Goal: Transaction & Acquisition: Purchase product/service

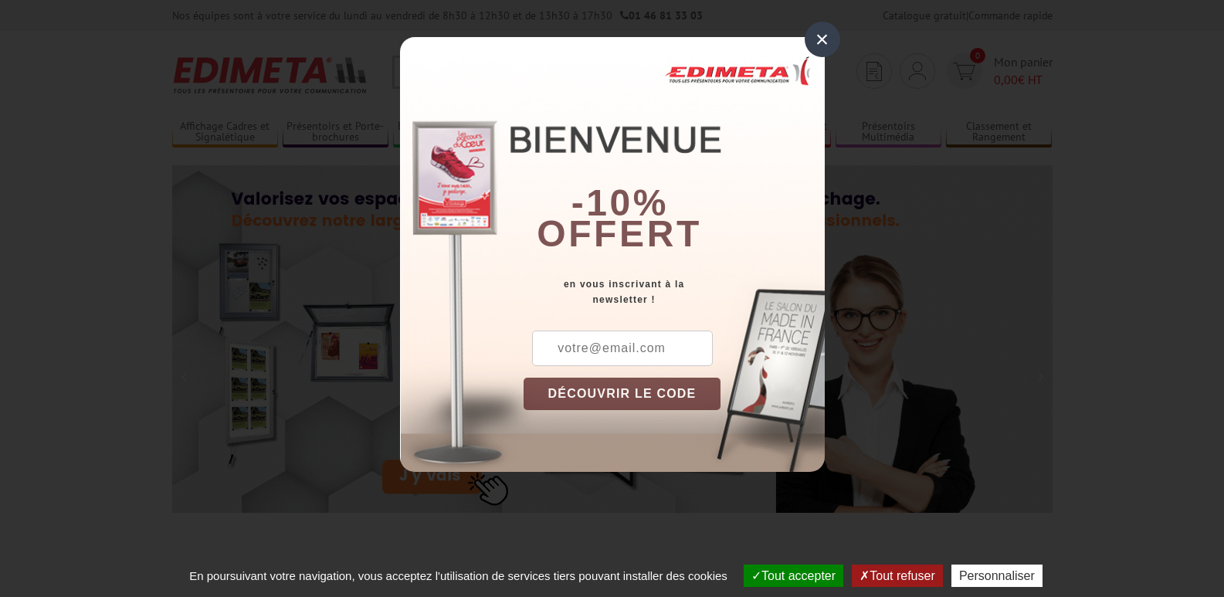
click at [821, 39] on div "×" at bounding box center [822, 40] width 36 height 36
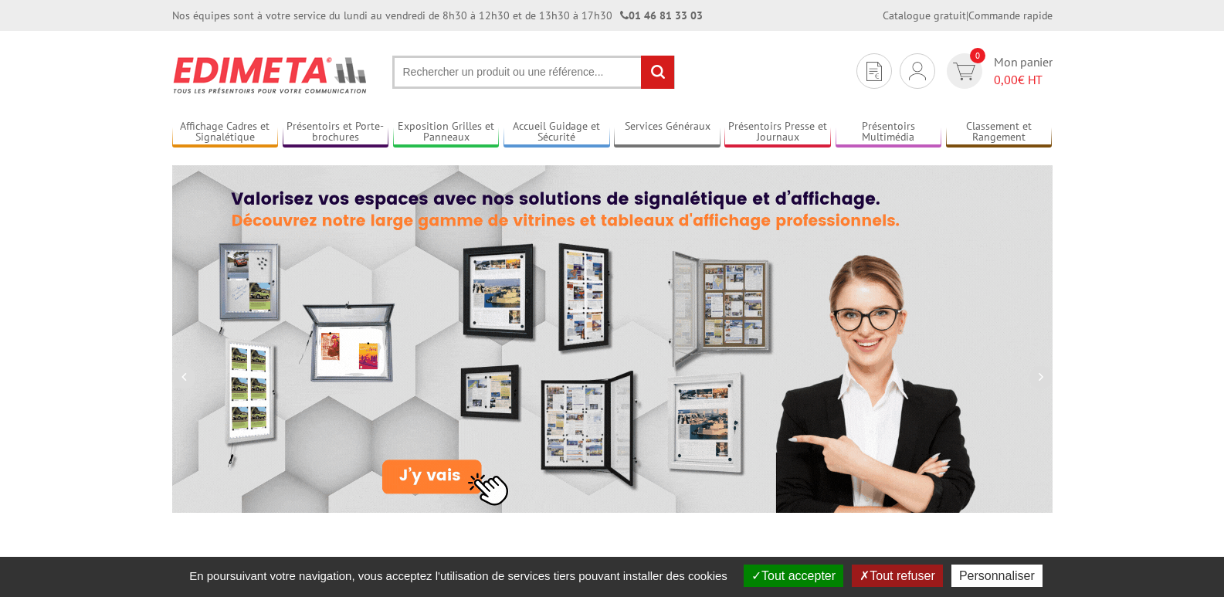
click at [444, 67] on input "text" at bounding box center [533, 72] width 283 height 33
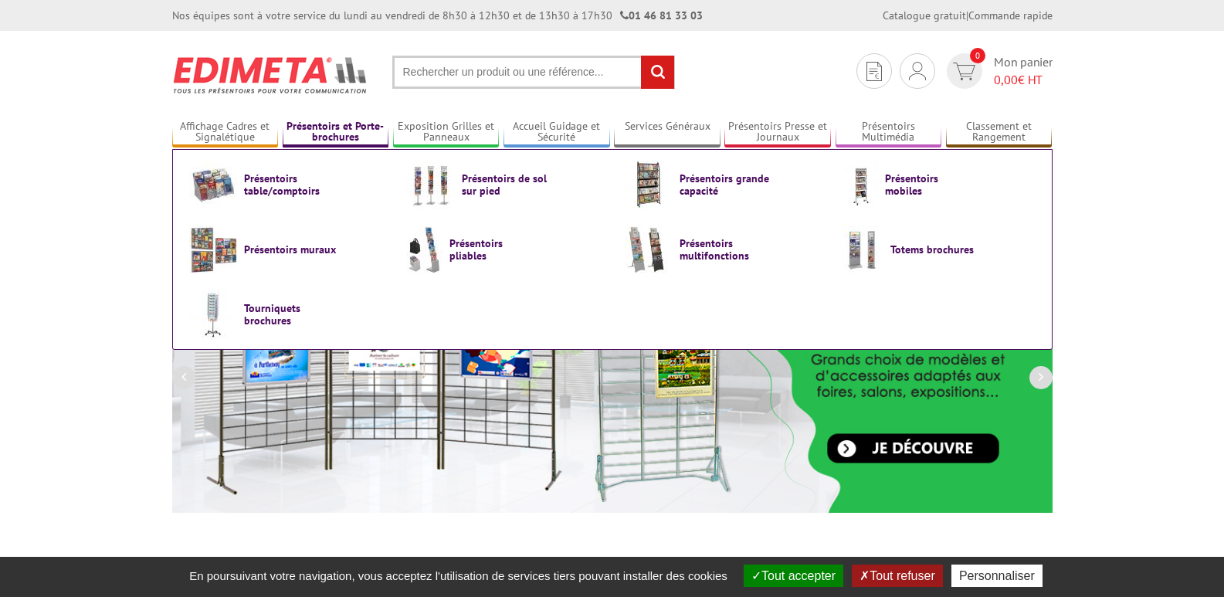
click at [311, 129] on link "Présentoirs et Porte-brochures" at bounding box center [336, 132] width 107 height 25
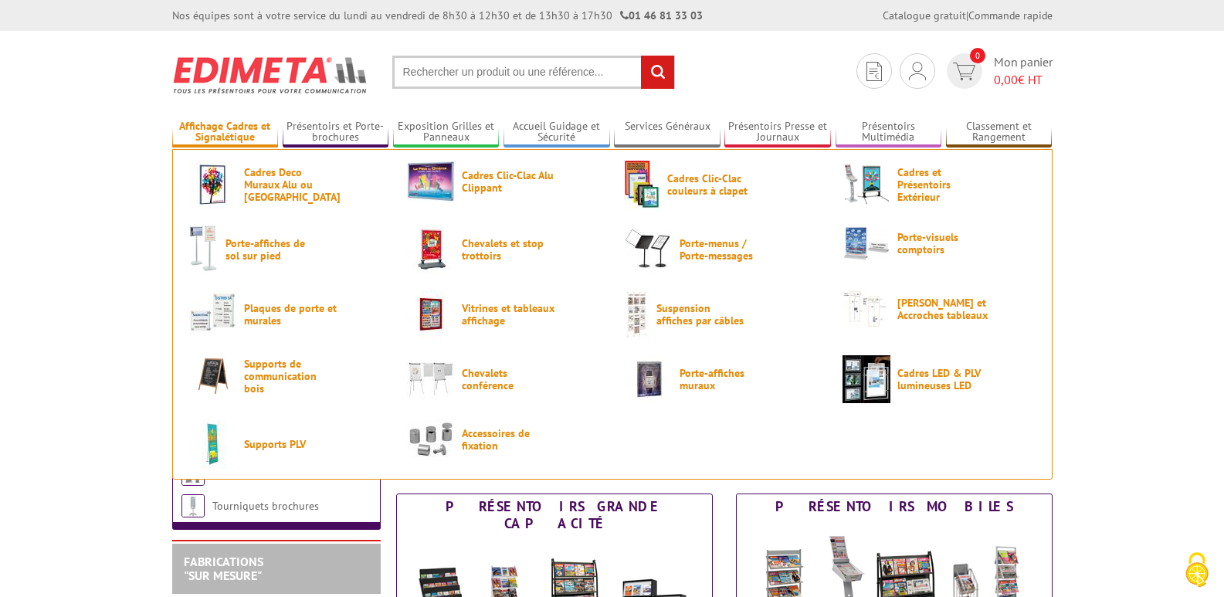
click at [226, 132] on link "Affichage Cadres et Signalétique" at bounding box center [225, 132] width 107 height 25
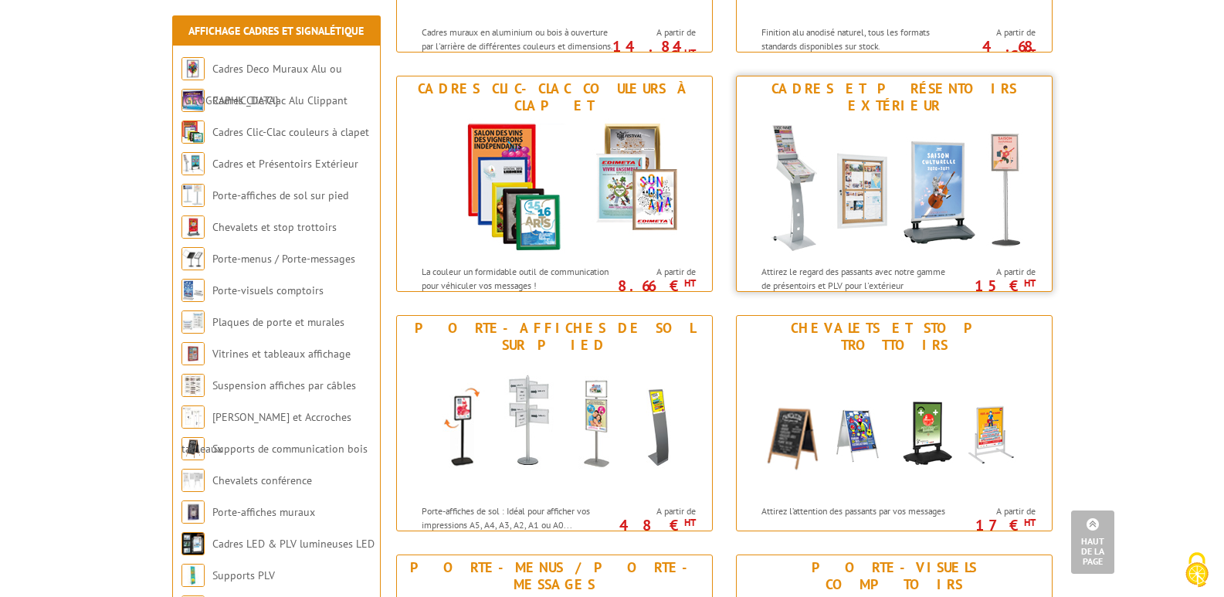
scroll to position [386, 0]
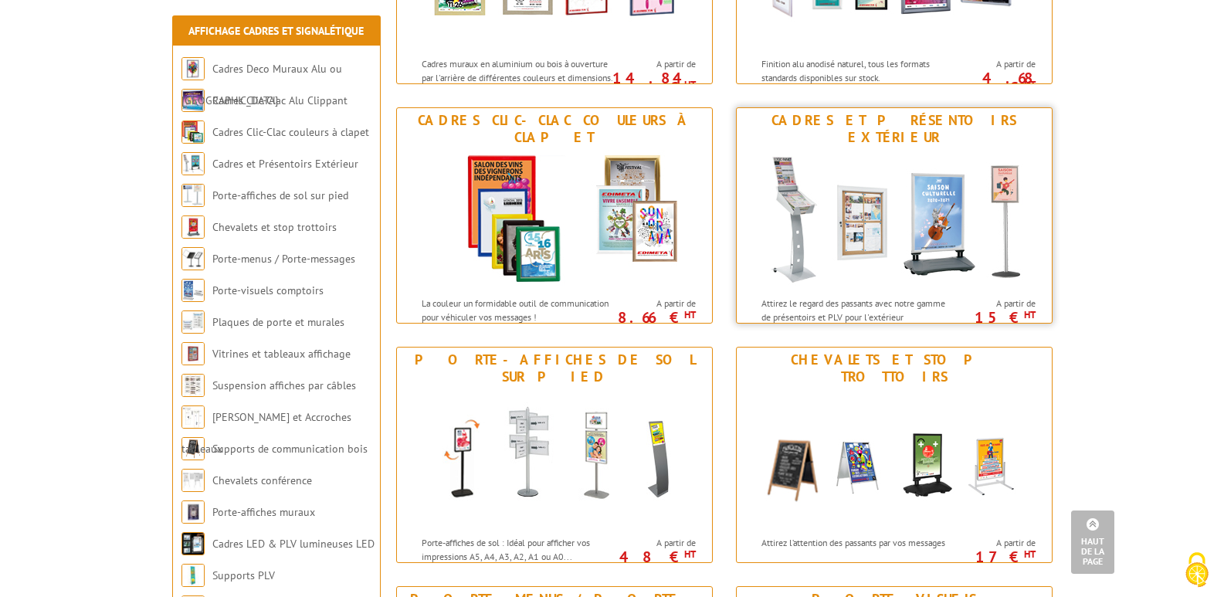
click at [984, 172] on img at bounding box center [894, 219] width 286 height 139
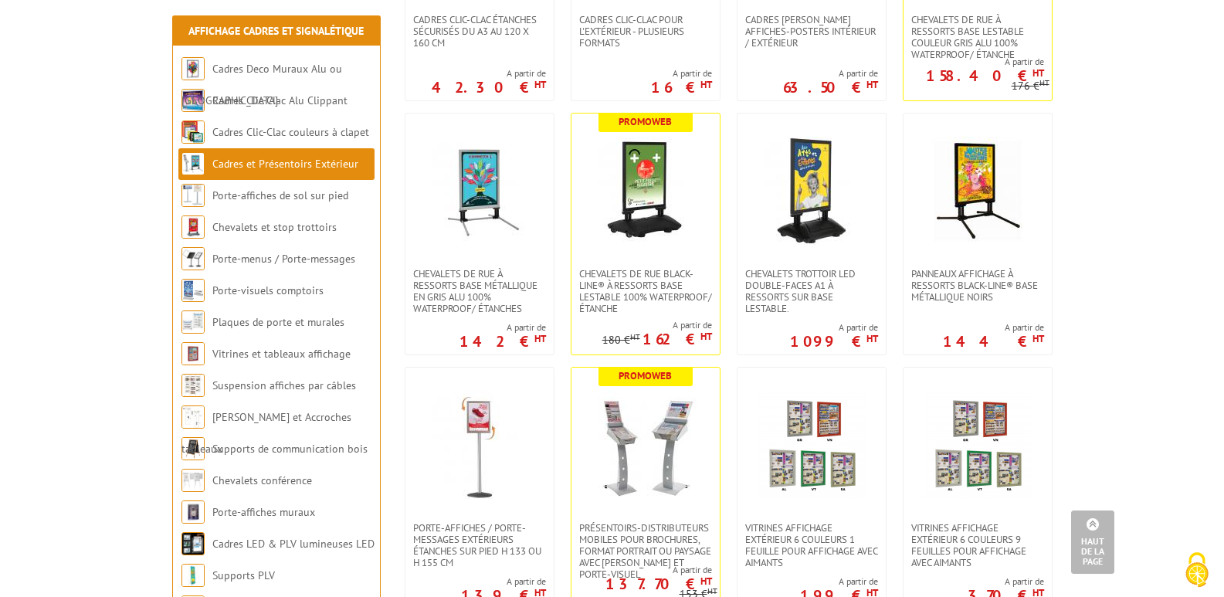
scroll to position [540, 0]
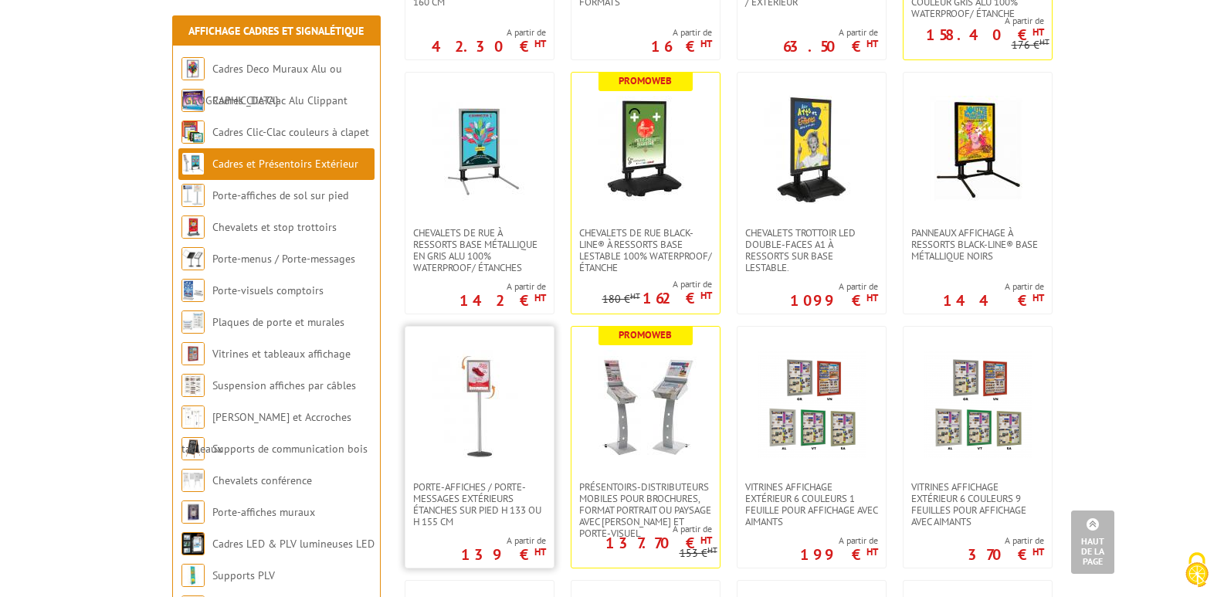
click at [491, 396] on img at bounding box center [479, 404] width 108 height 108
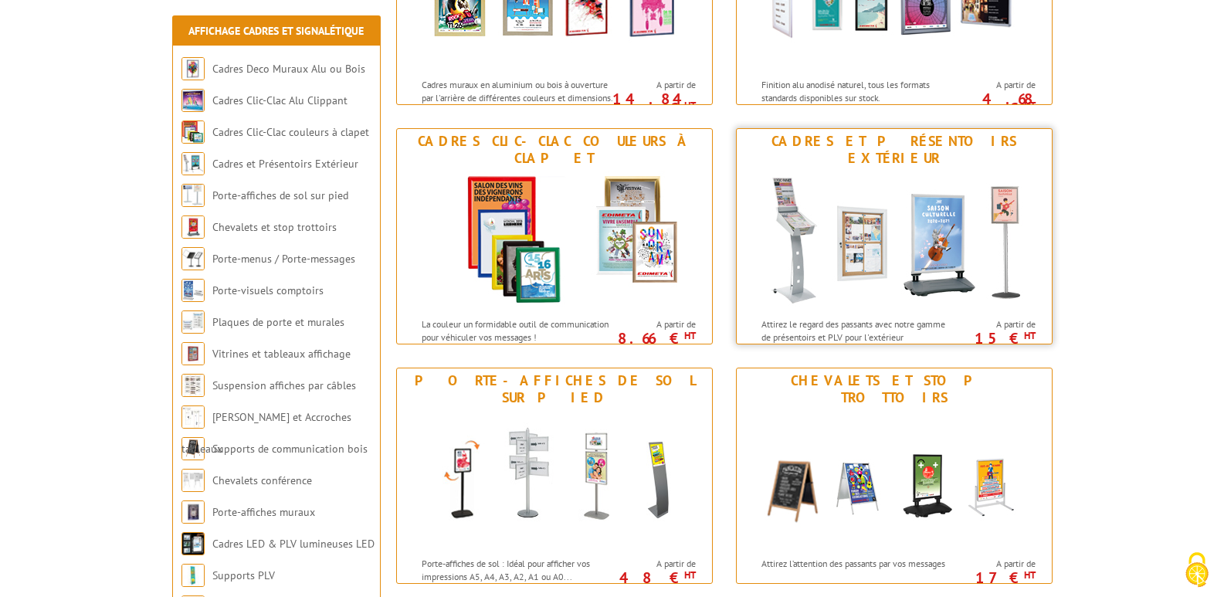
click at [936, 204] on img at bounding box center [894, 240] width 286 height 139
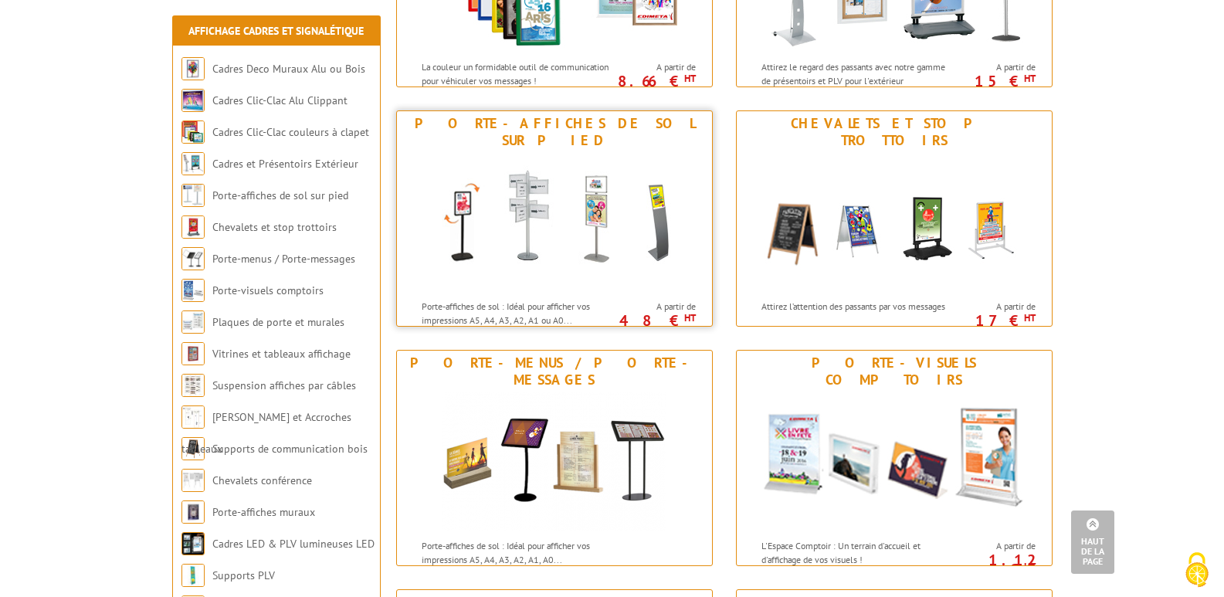
scroll to position [601, 0]
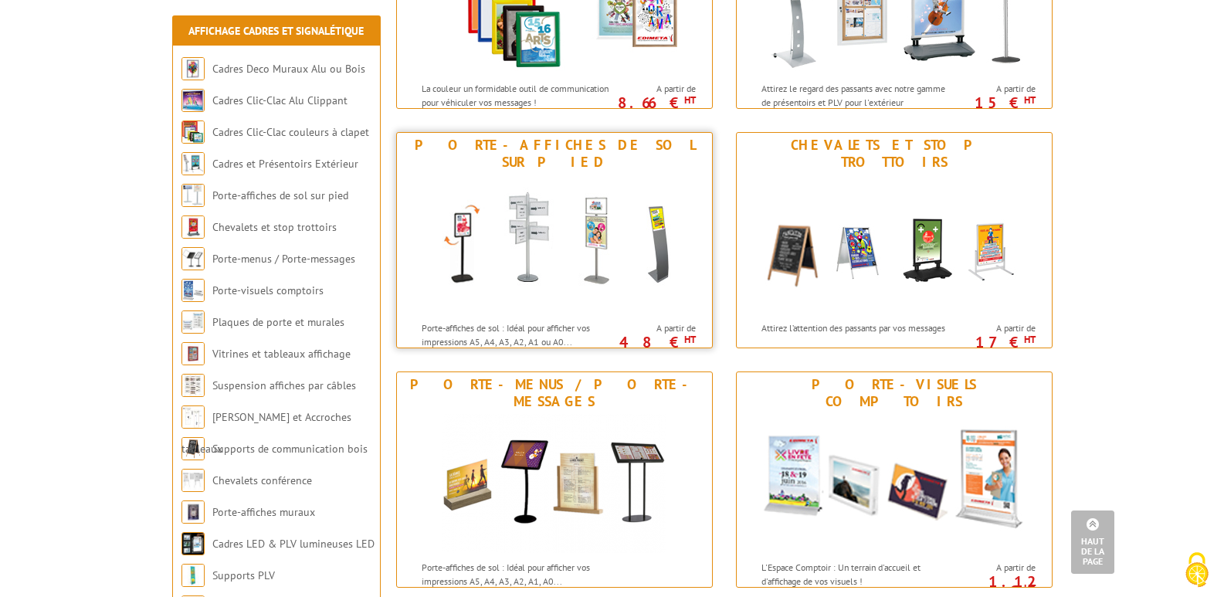
click at [530, 219] on img at bounding box center [554, 243] width 286 height 139
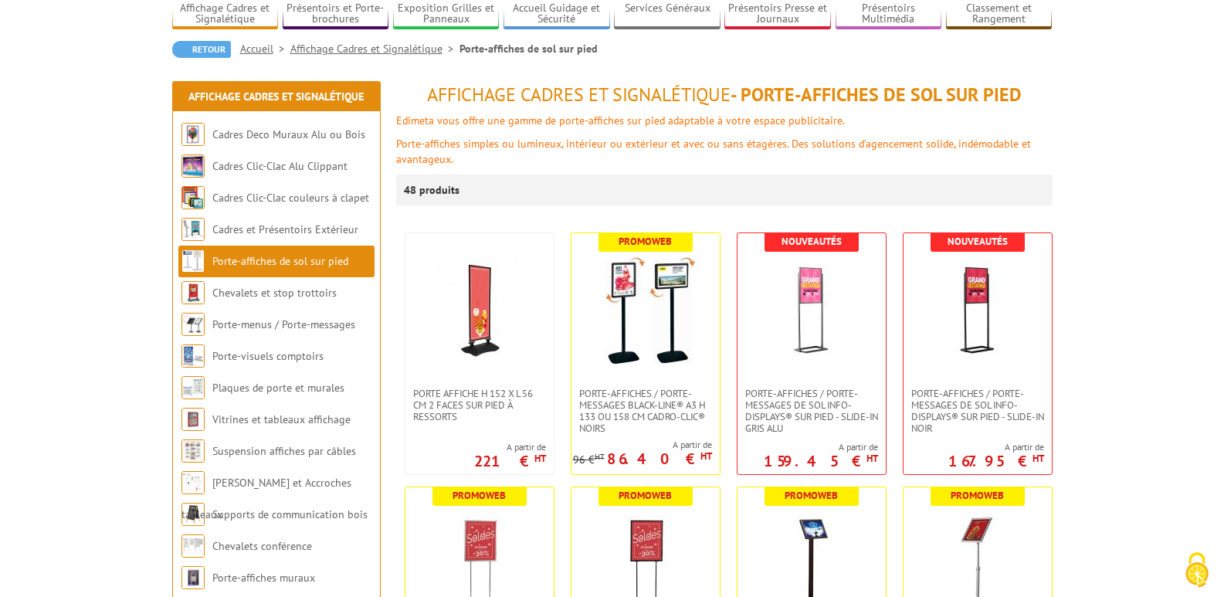
scroll to position [154, 0]
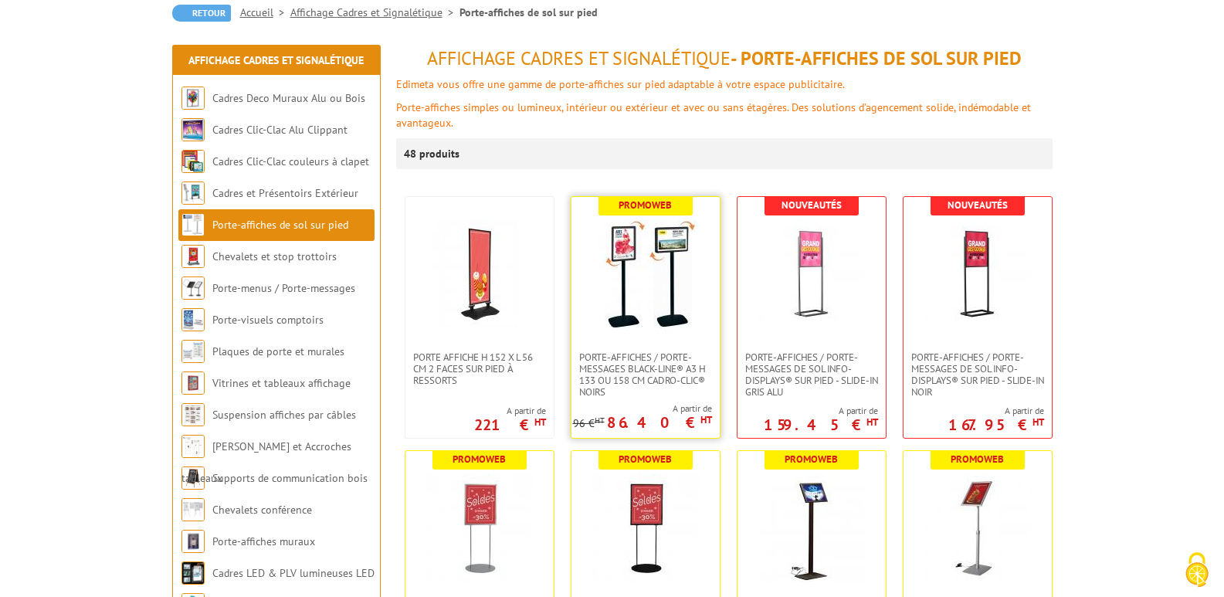
click at [668, 325] on img at bounding box center [645, 274] width 108 height 108
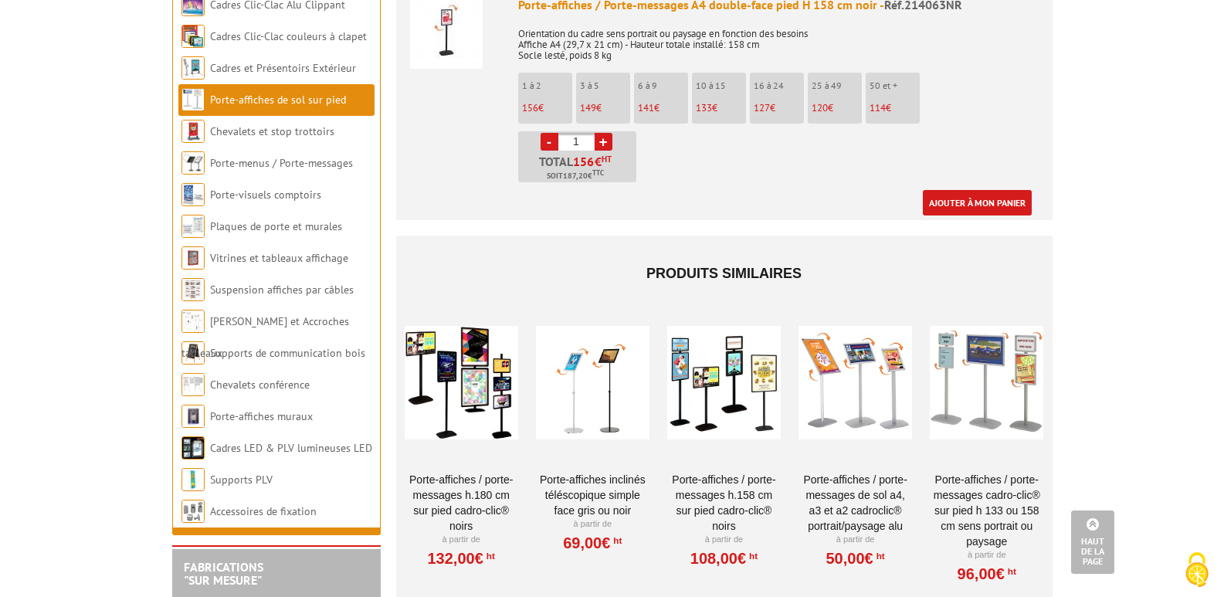
scroll to position [2625, 0]
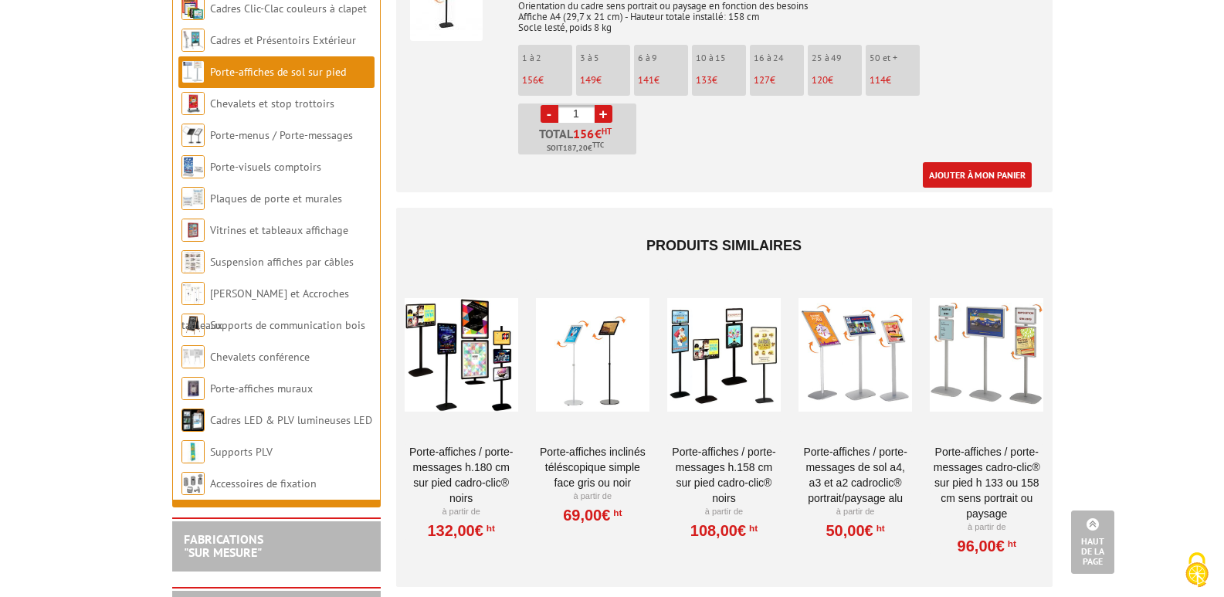
click at [974, 363] on div at bounding box center [986, 355] width 113 height 154
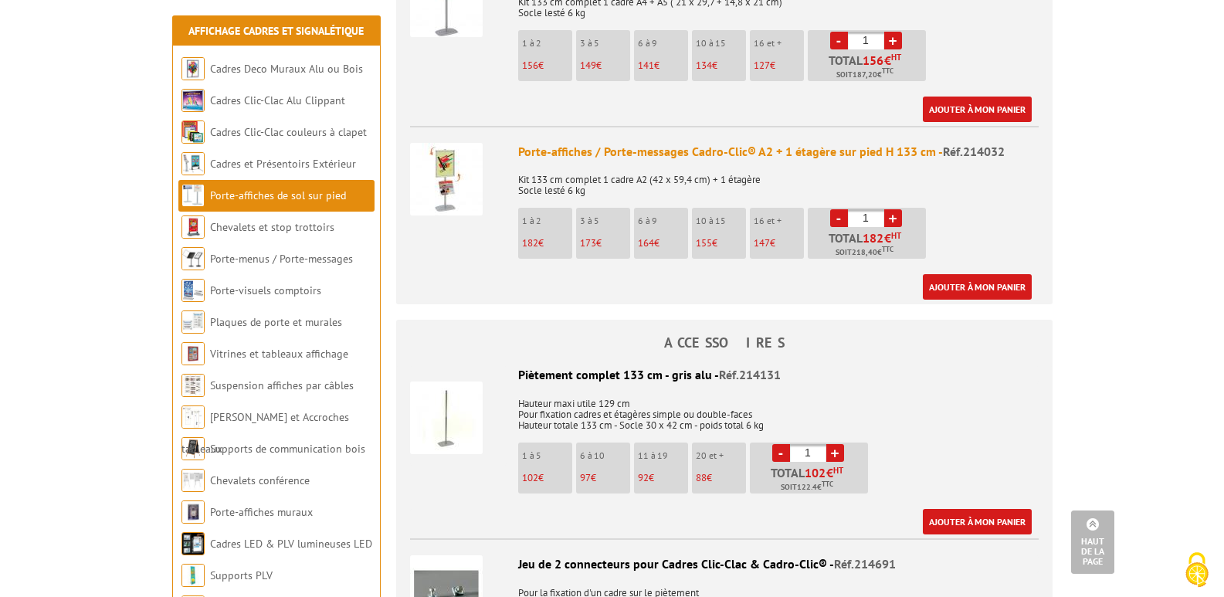
scroll to position [1312, 0]
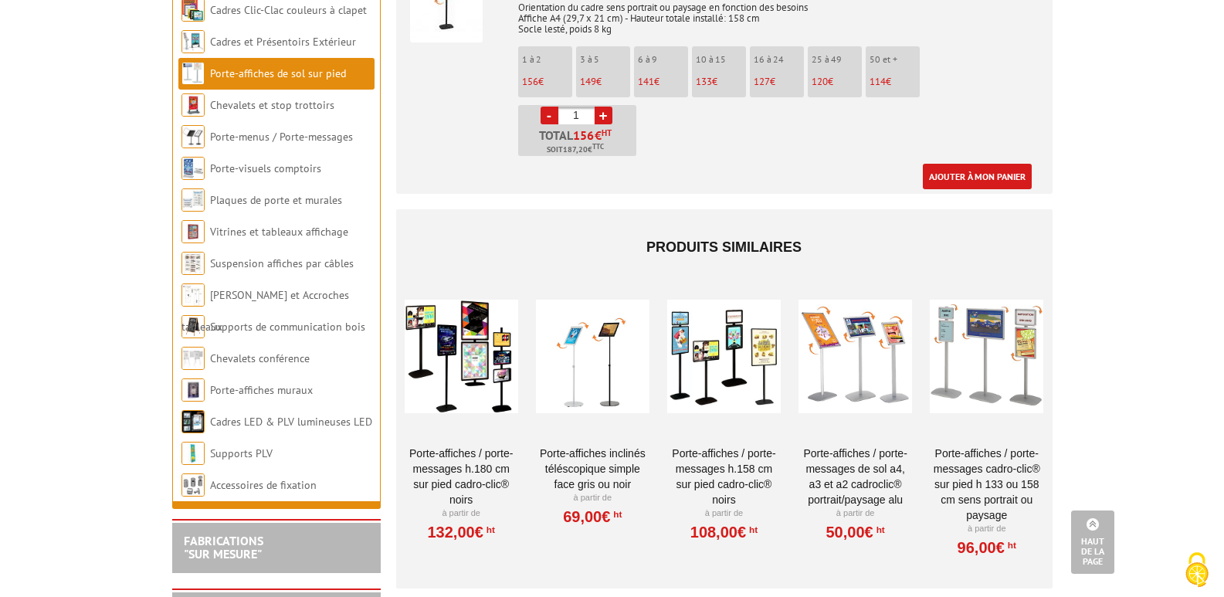
click at [864, 367] on div at bounding box center [854, 356] width 113 height 154
click at [601, 334] on div at bounding box center [592, 356] width 113 height 154
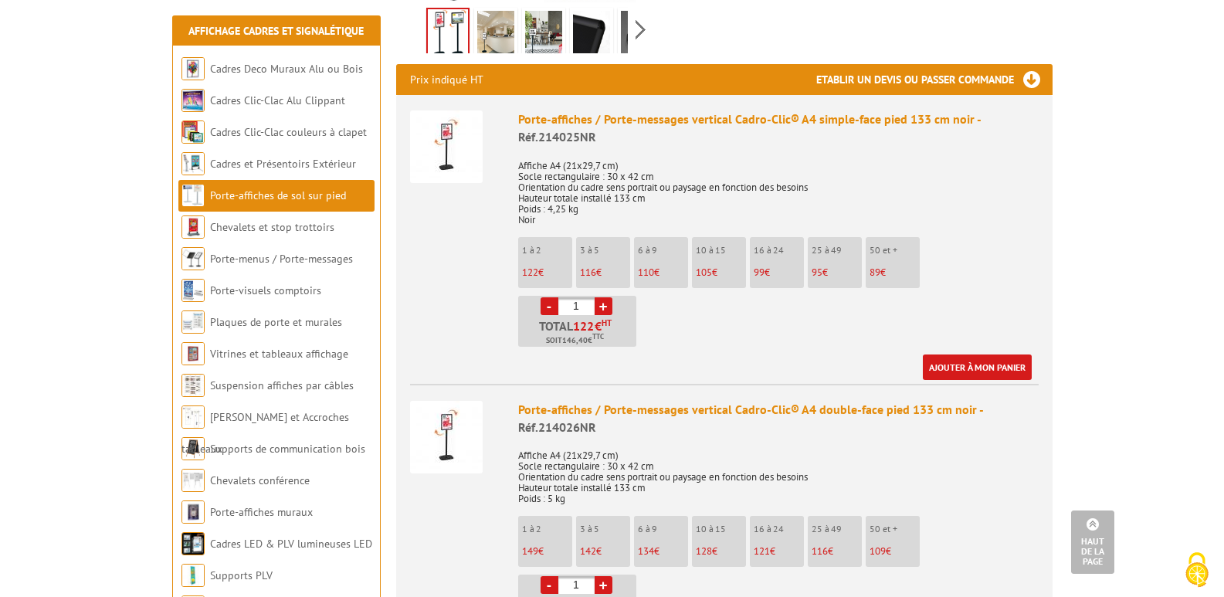
scroll to position [539, 0]
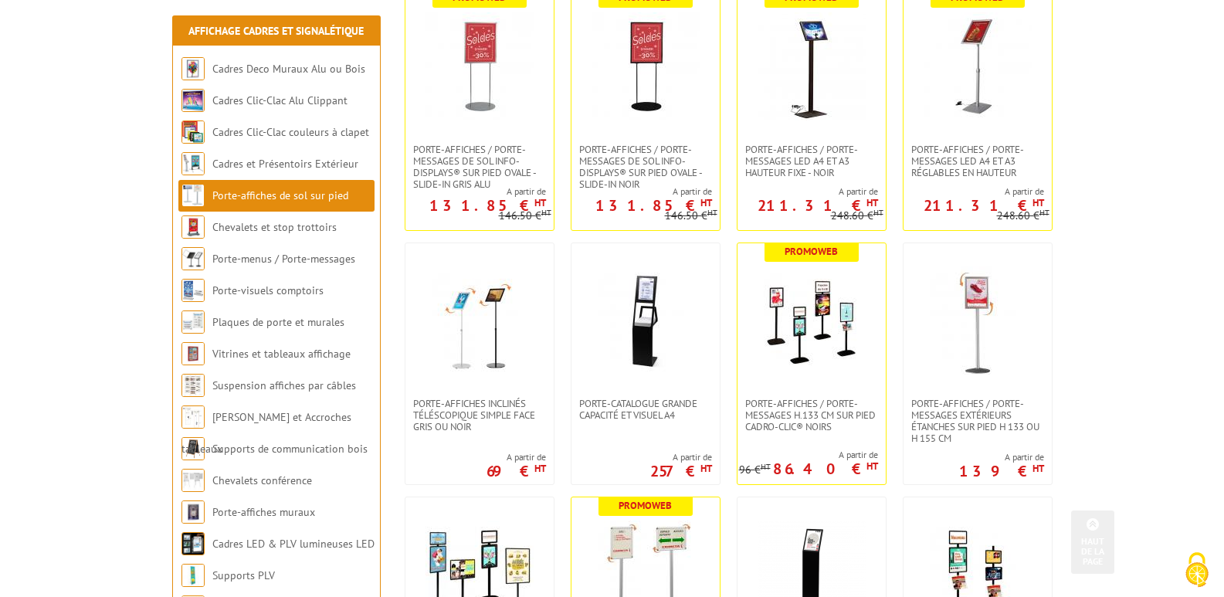
scroll to position [618, 0]
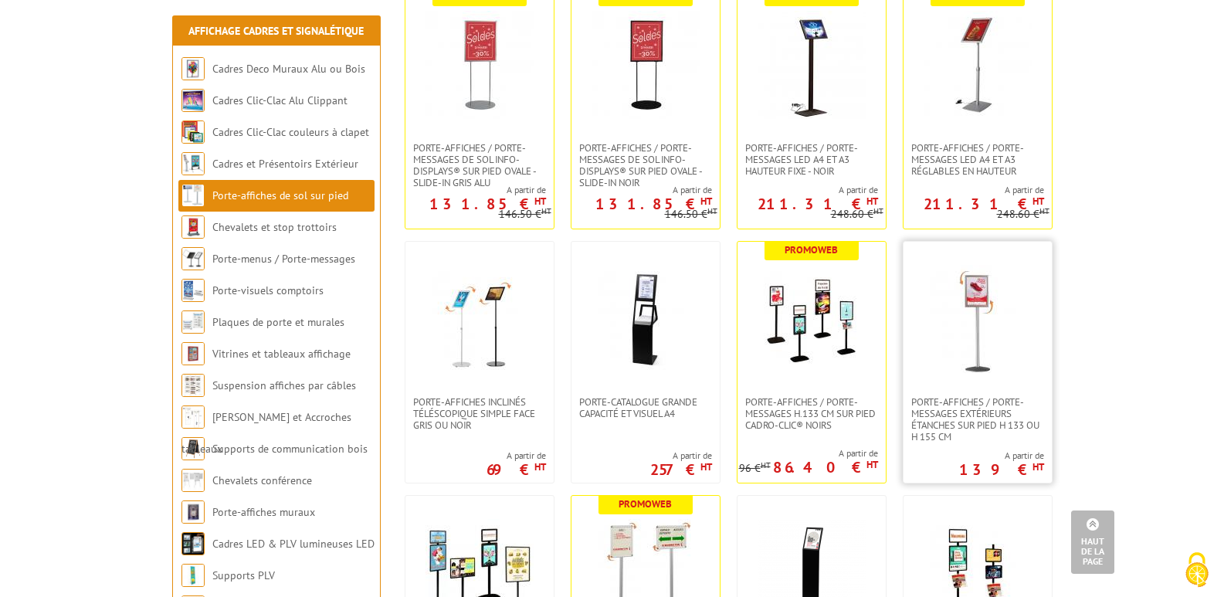
click at [986, 371] on img at bounding box center [977, 319] width 108 height 108
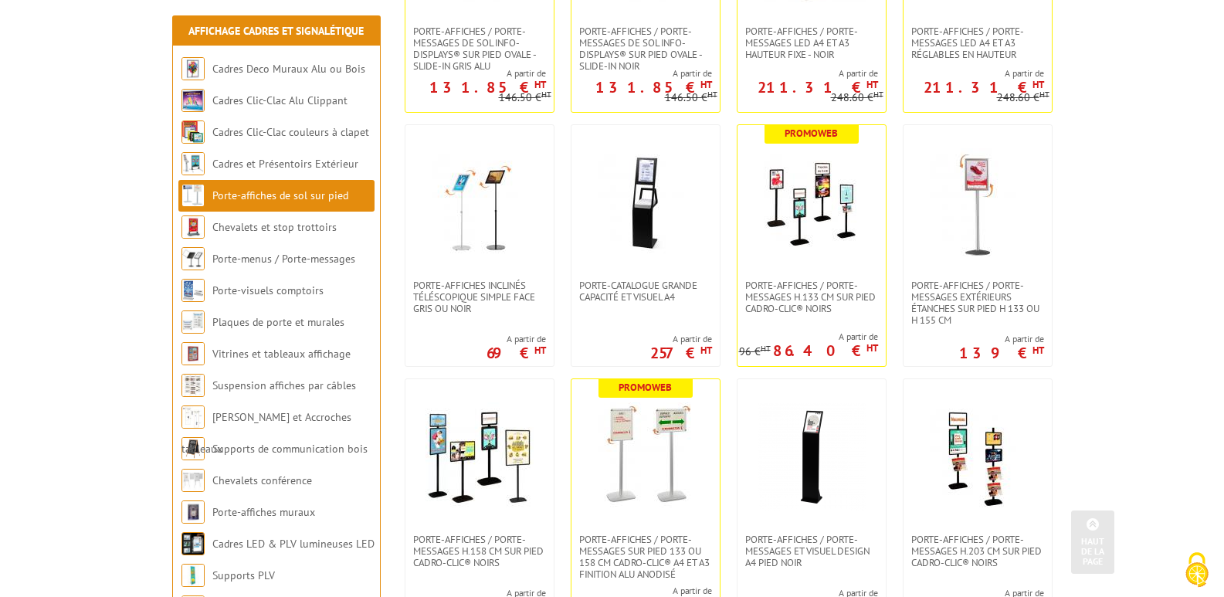
scroll to position [772, 0]
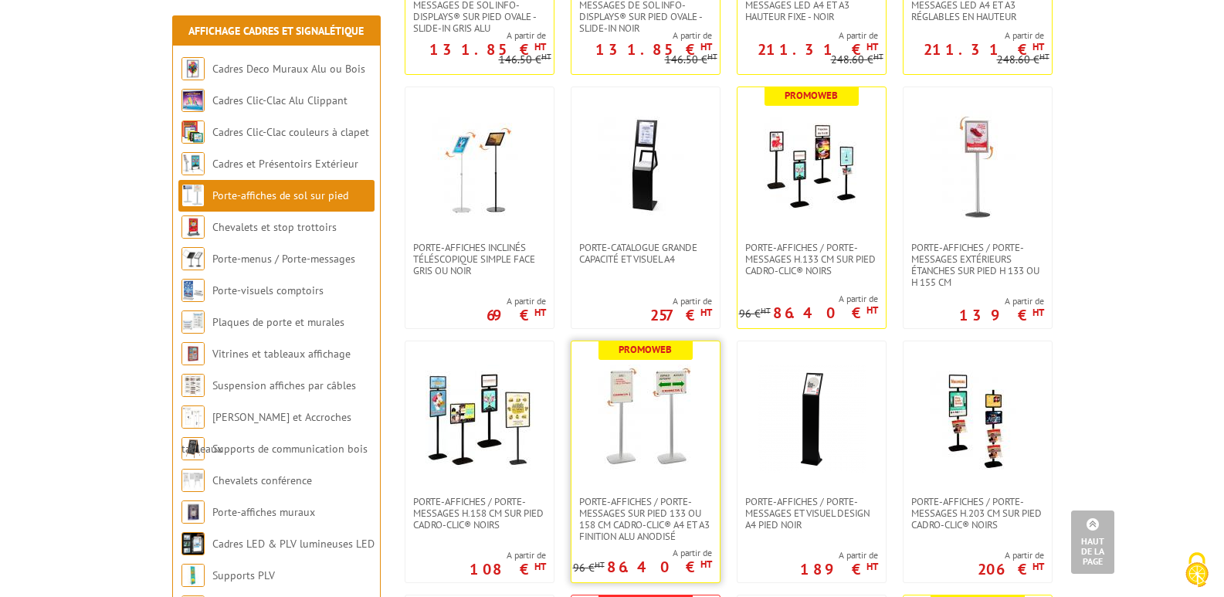
click at [635, 427] on img at bounding box center [645, 418] width 108 height 108
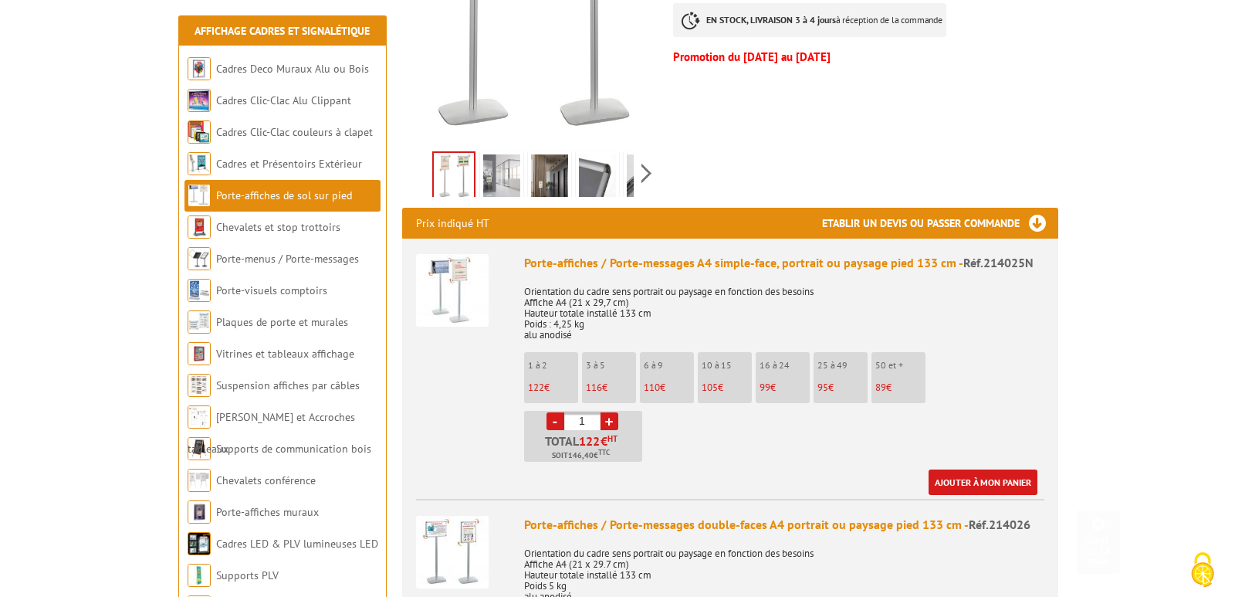
scroll to position [463, 0]
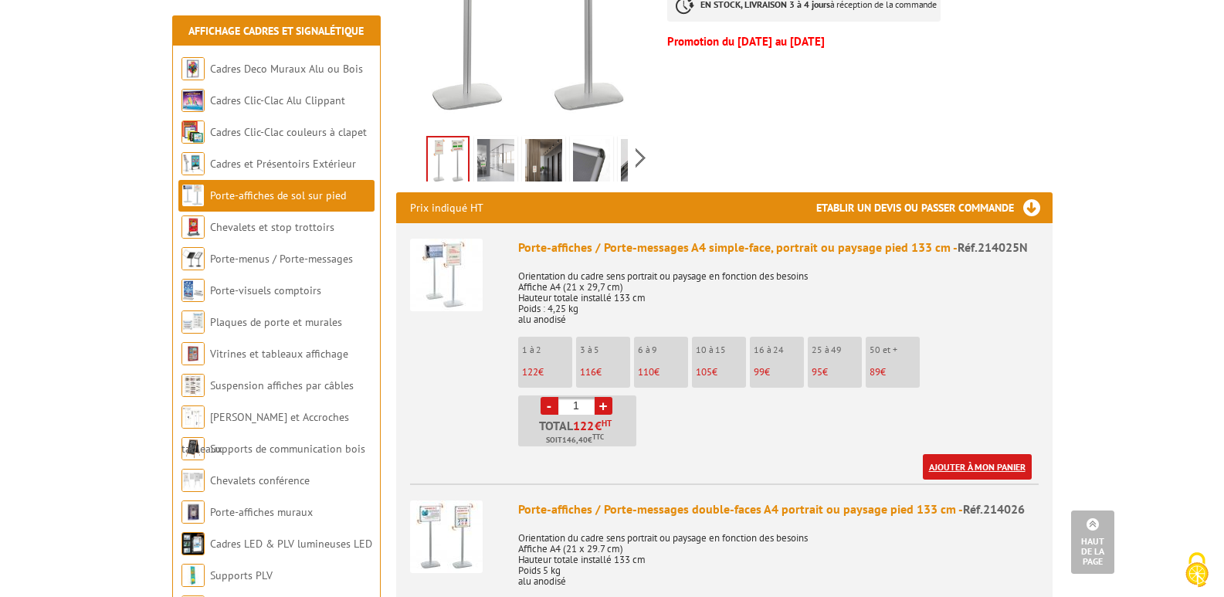
click at [941, 454] on link "Ajouter à mon panier" at bounding box center [977, 466] width 109 height 25
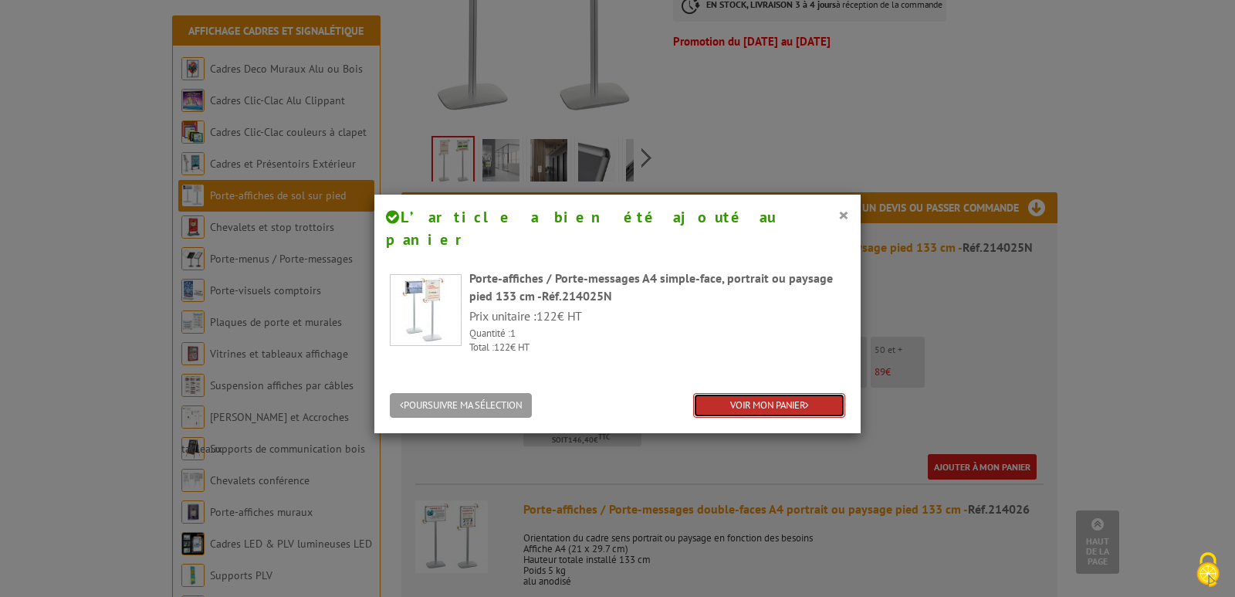
click at [748, 393] on link "VOIR MON PANIER" at bounding box center [769, 405] width 152 height 25
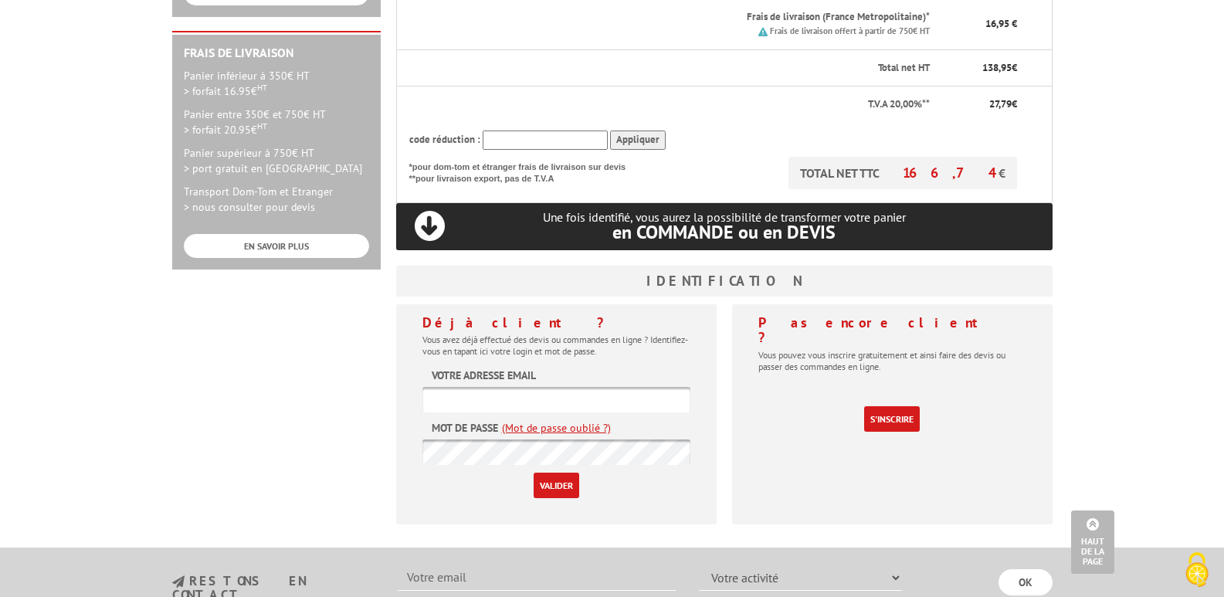
scroll to position [463, 0]
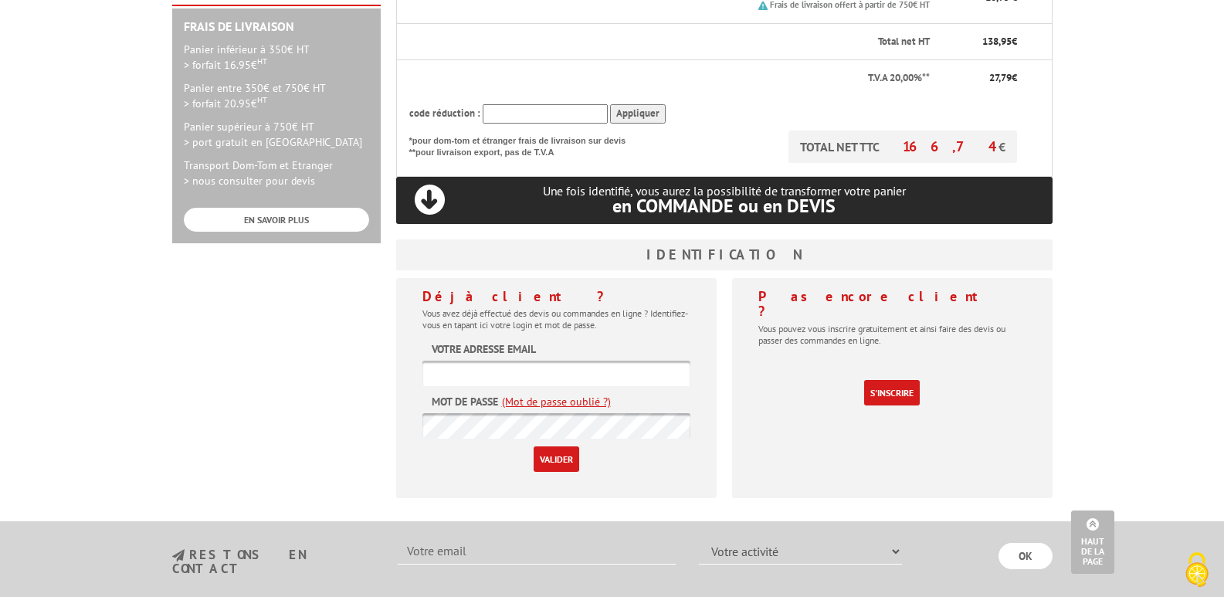
click at [460, 361] on input "text" at bounding box center [556, 373] width 268 height 25
type input "[PERSON_NAME][EMAIL_ADDRESS][DOMAIN_NAME]"
click at [533, 446] on input "Valider" at bounding box center [556, 458] width 46 height 25
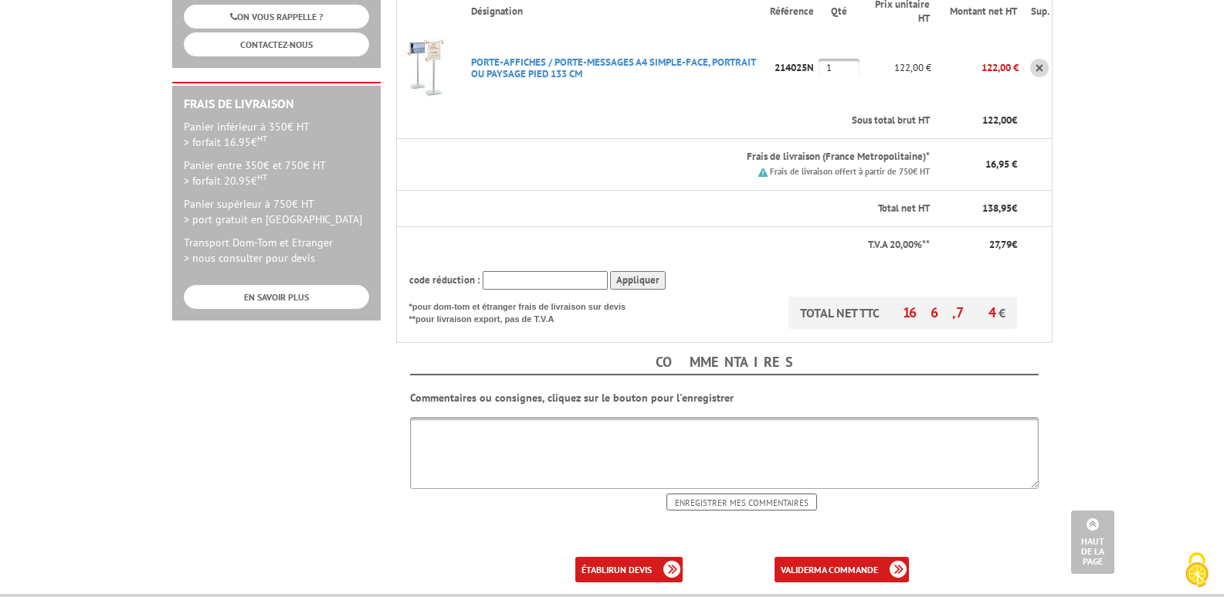
scroll to position [463, 0]
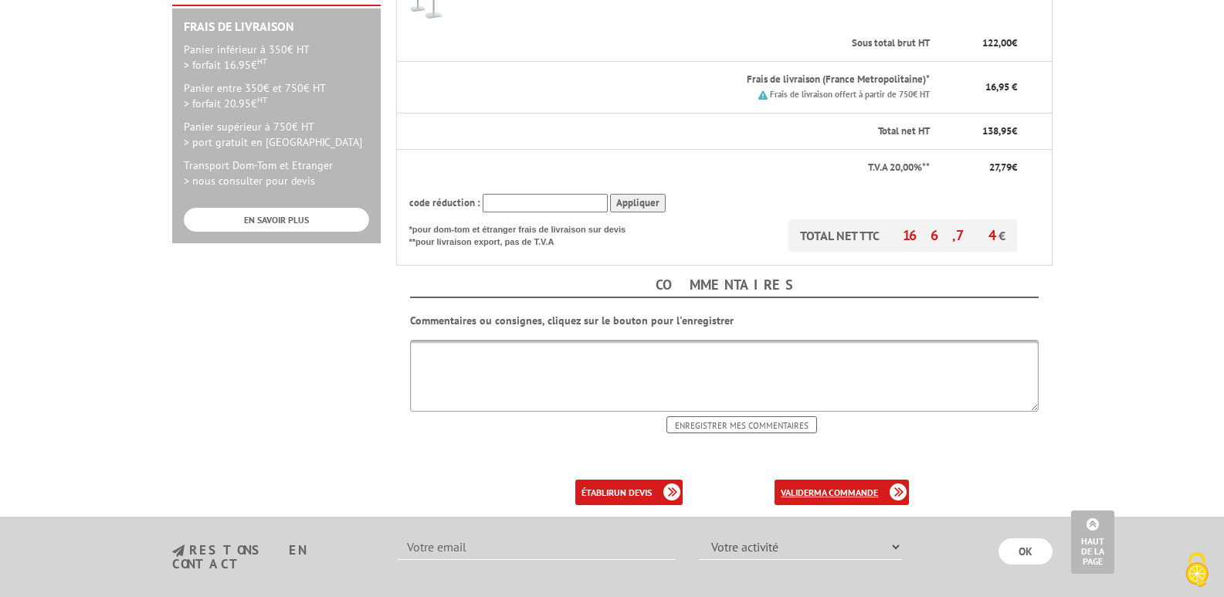
click at [808, 479] on link "valider ma commande" at bounding box center [841, 491] width 134 height 25
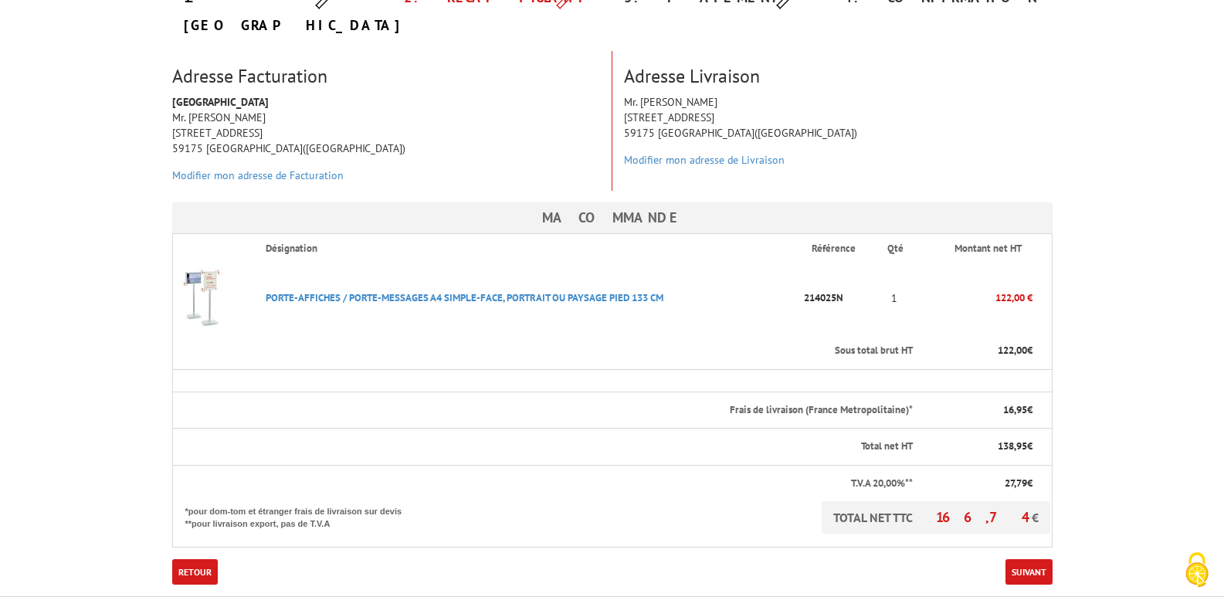
scroll to position [232, 0]
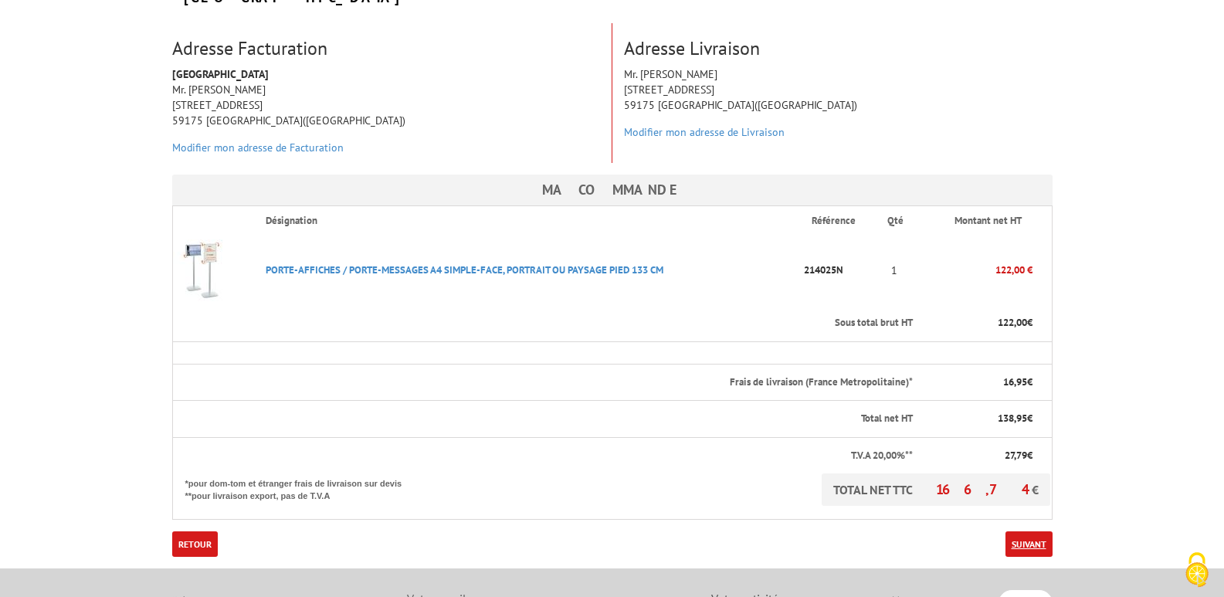
click at [1026, 531] on link "Suivant" at bounding box center [1028, 543] width 47 height 25
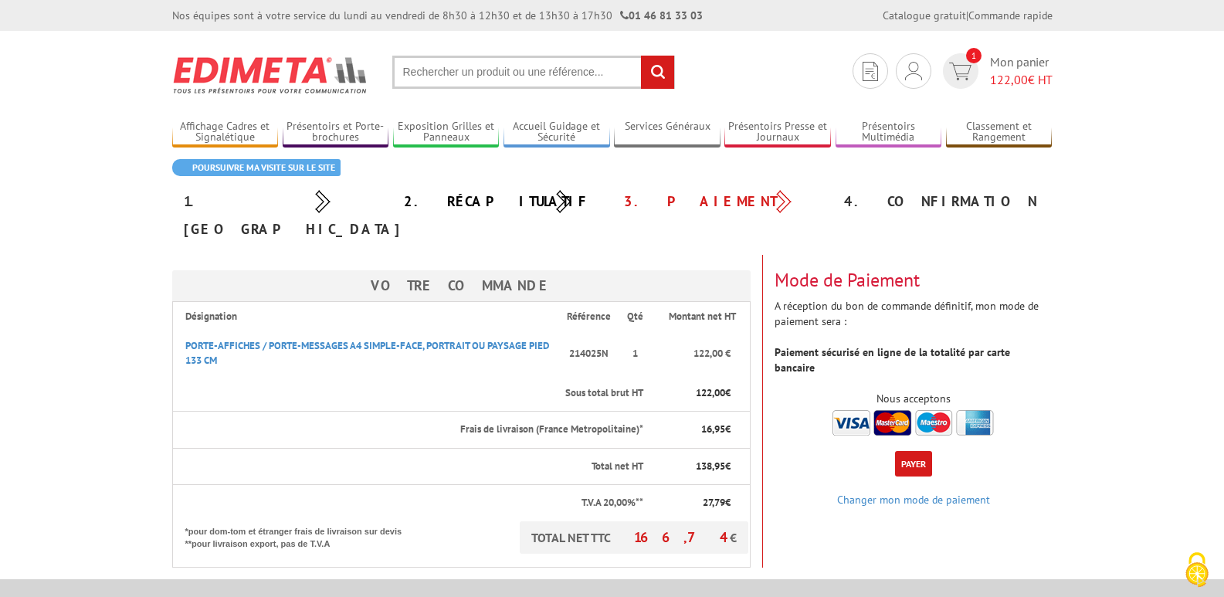
click at [913, 451] on button "Payer" at bounding box center [913, 463] width 37 height 25
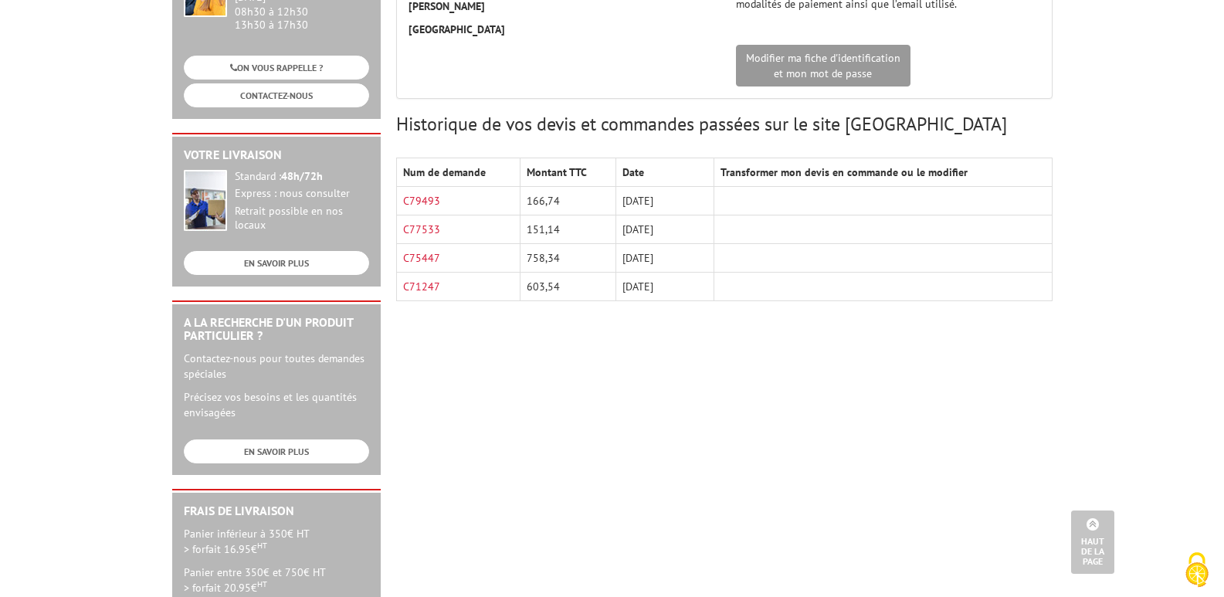
scroll to position [232, 0]
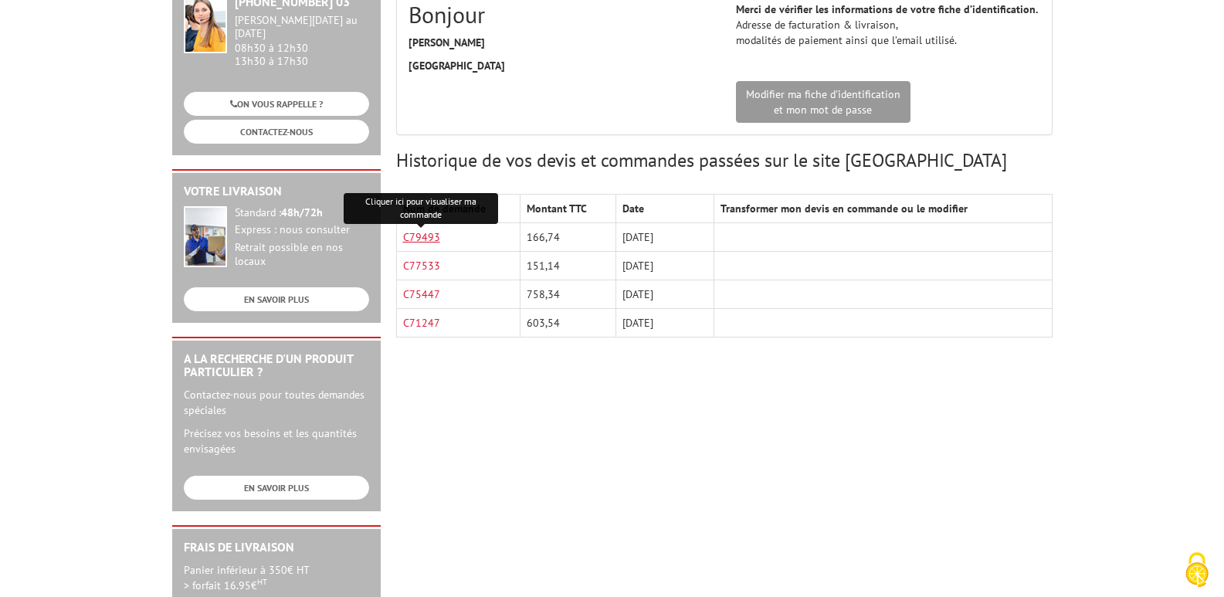
click at [421, 237] on link "C79493" at bounding box center [421, 237] width 37 height 14
